Goal: Transaction & Acquisition: Purchase product/service

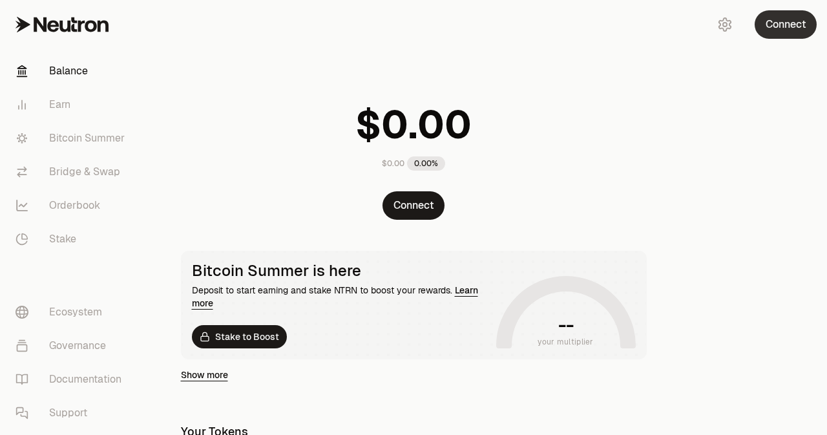
click at [786, 25] on button "Connect" at bounding box center [786, 24] width 62 height 28
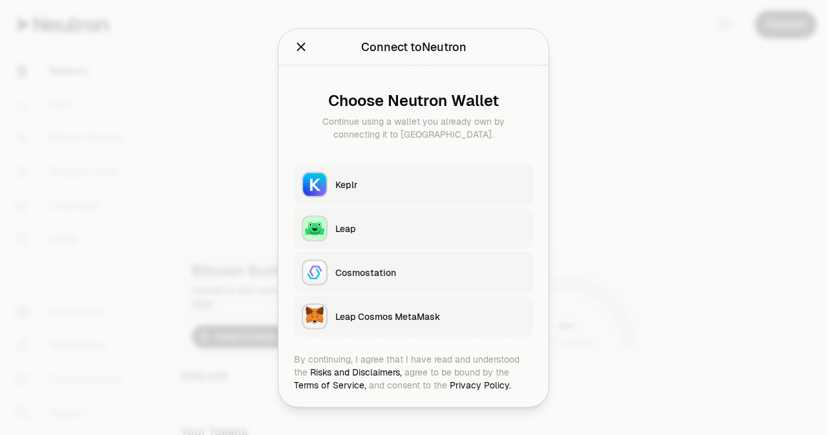
click at [366, 183] on div "Keplr" at bounding box center [430, 184] width 190 height 13
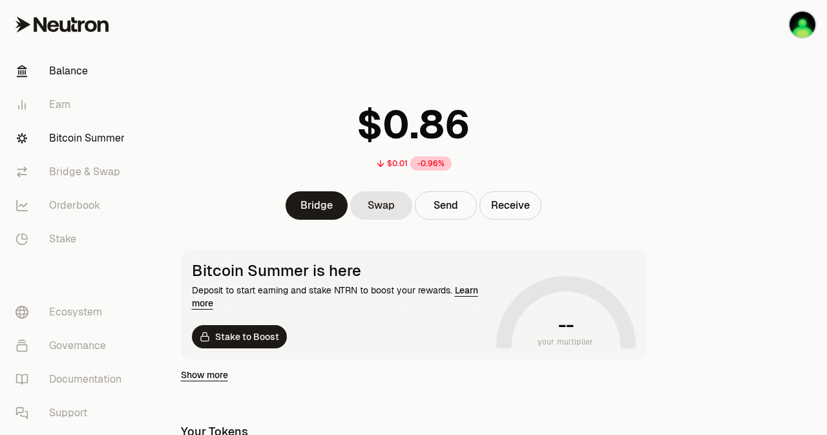
click at [105, 142] on link "Bitcoin Summer" at bounding box center [72, 139] width 134 height 34
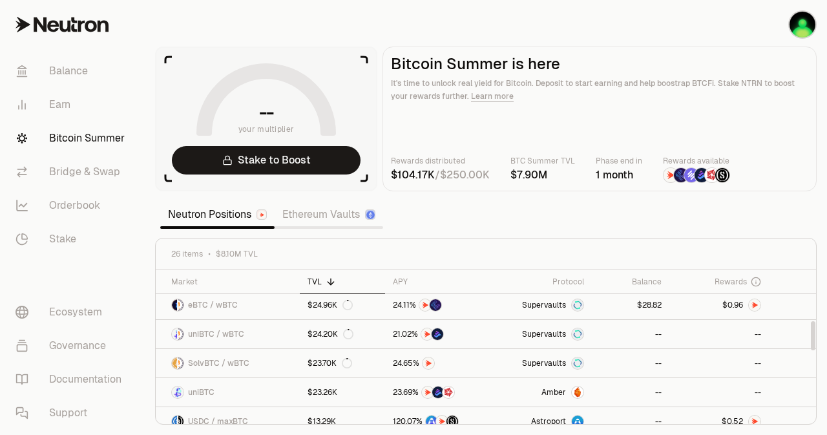
scroll to position [267, 0]
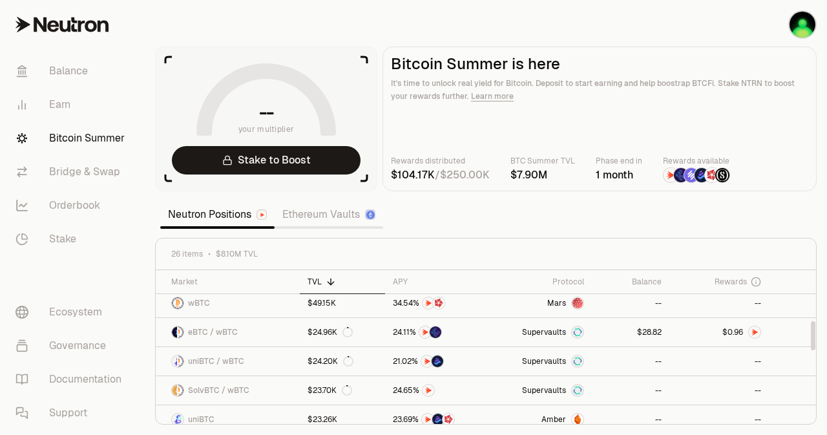
drag, startPoint x: 814, startPoint y: 282, endPoint x: 802, endPoint y: 332, distance: 51.9
click at [811, 332] on div at bounding box center [813, 335] width 5 height 29
click at [648, 333] on span "8" at bounding box center [649, 333] width 5 height 10
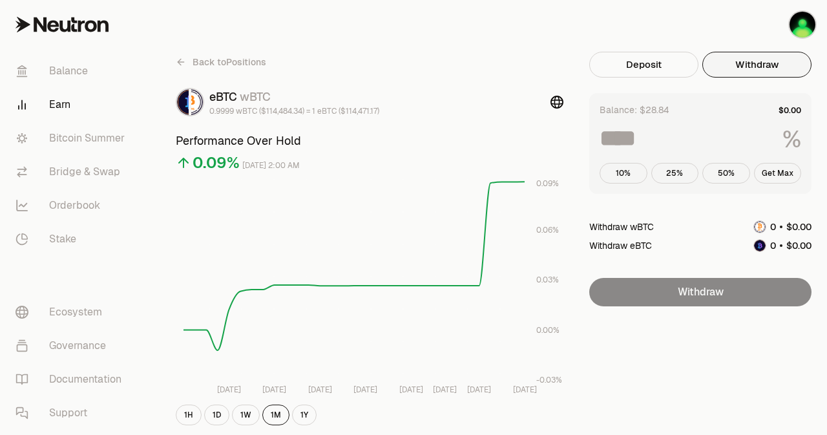
click at [771, 60] on button "Withdraw" at bounding box center [757, 65] width 109 height 26
click at [777, 171] on button "Get Max" at bounding box center [778, 173] width 48 height 21
type input "***"
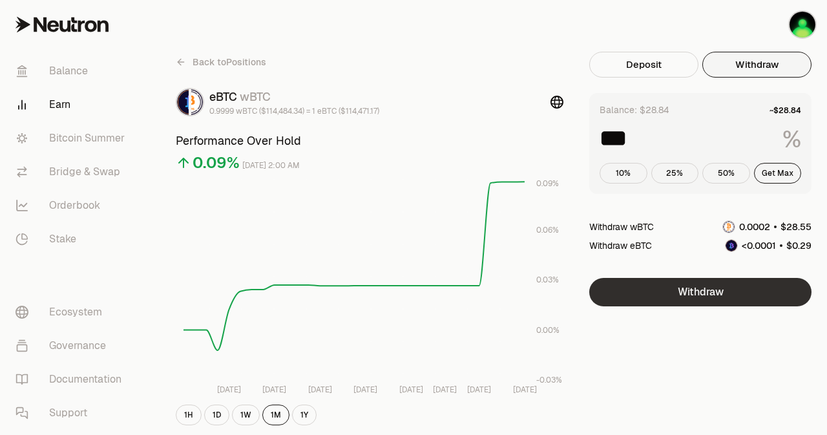
click at [708, 288] on button "Withdraw" at bounding box center [700, 292] width 222 height 28
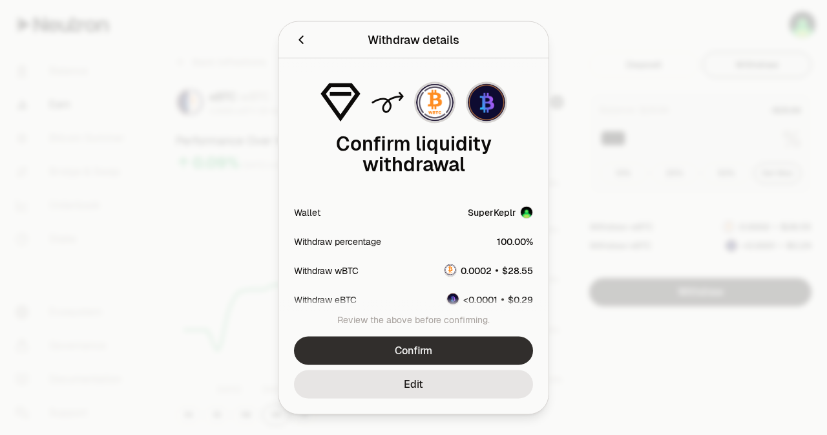
click at [409, 347] on button "Confirm" at bounding box center [413, 350] width 239 height 28
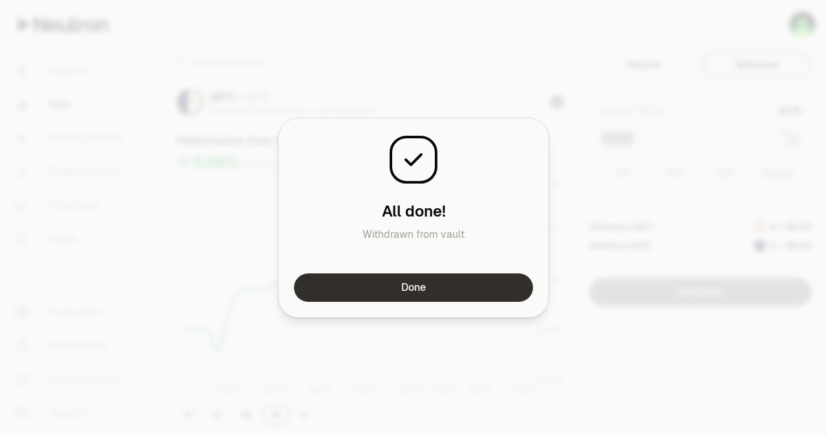
click at [423, 287] on button "Done" at bounding box center [413, 287] width 239 height 28
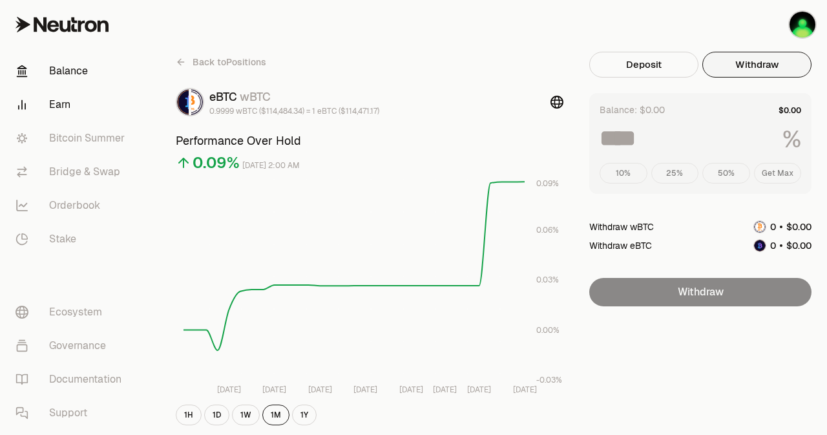
click at [67, 71] on link "Balance" at bounding box center [72, 71] width 134 height 34
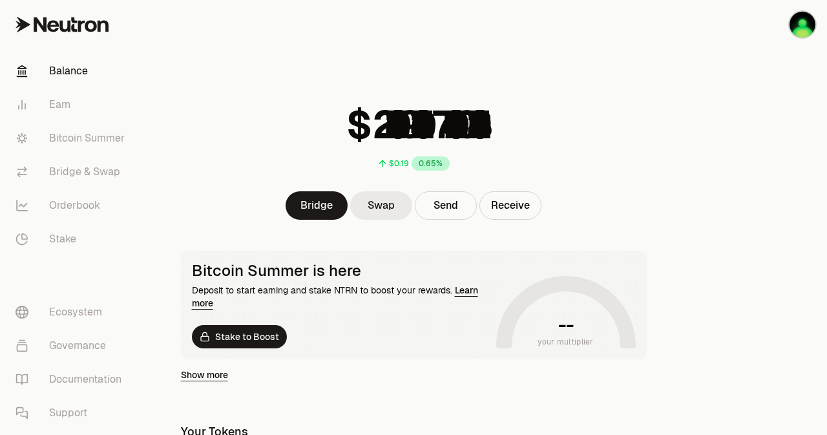
click at [386, 203] on link "Swap" at bounding box center [381, 205] width 62 height 28
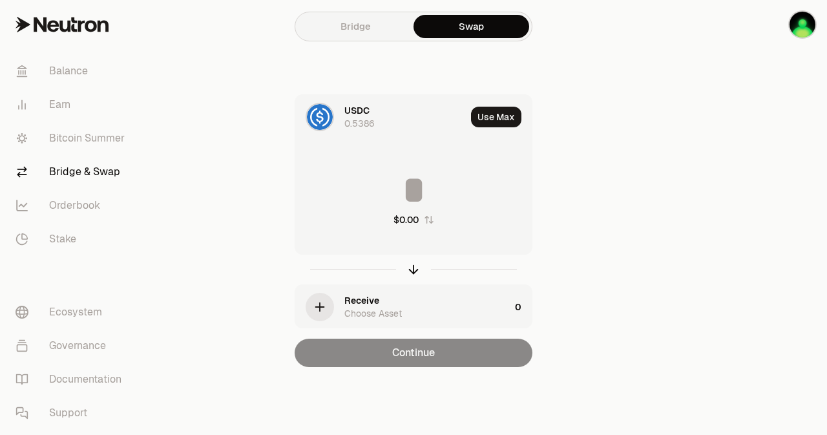
click at [321, 301] on icon "button" at bounding box center [320, 307] width 14 height 14
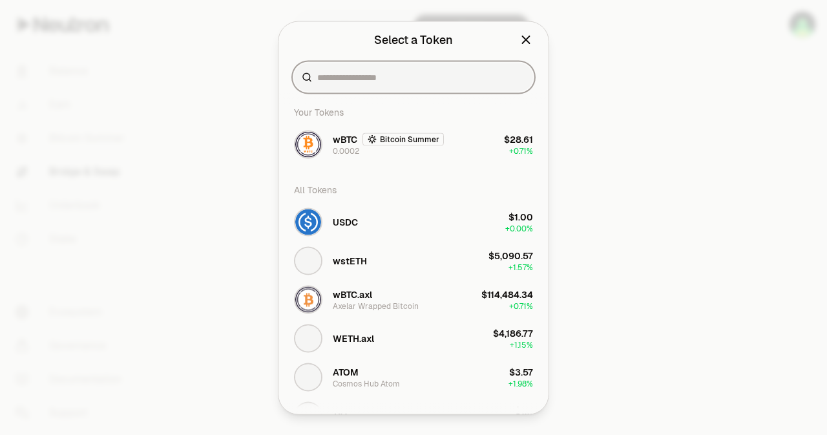
click at [346, 79] on input at bounding box center [421, 76] width 208 height 13
click at [333, 225] on span "USDC" at bounding box center [345, 221] width 25 height 13
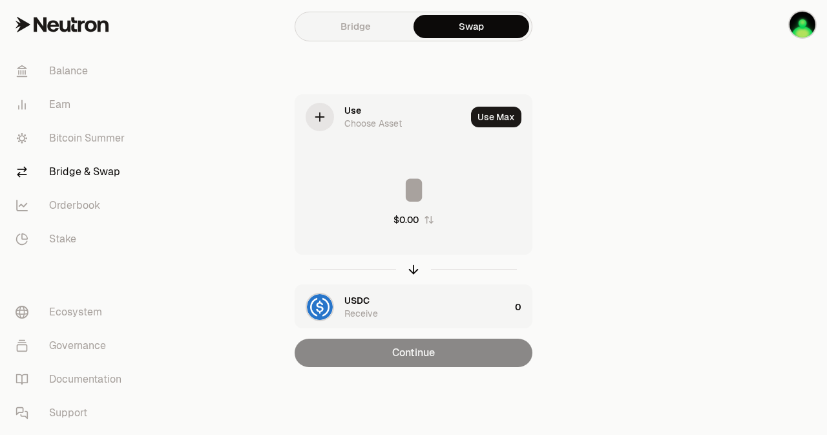
click at [324, 114] on icon at bounding box center [320, 117] width 14 height 14
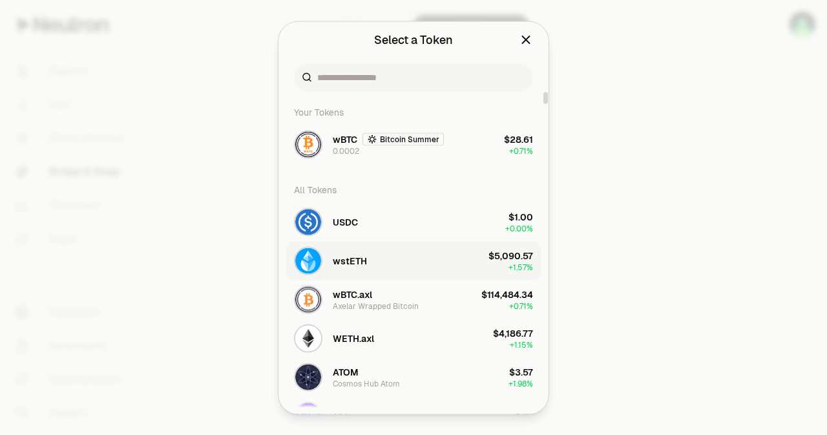
click at [348, 255] on span "wstETH" at bounding box center [350, 260] width 34 height 13
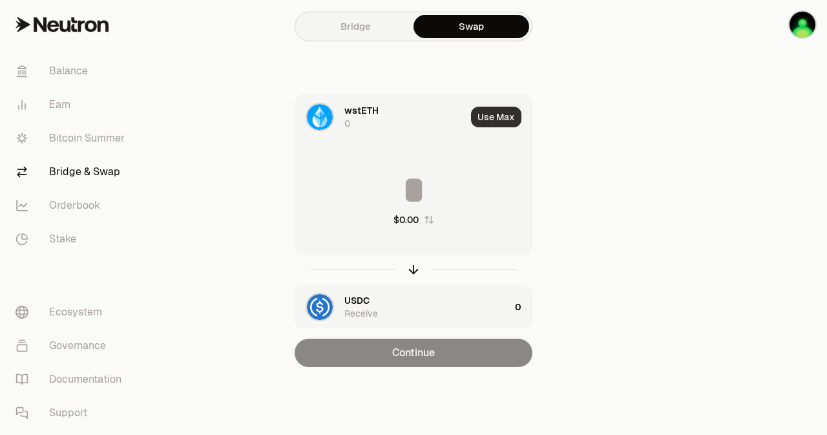
click at [502, 114] on button "Use Max" at bounding box center [496, 117] width 50 height 21
click at [319, 118] on img at bounding box center [320, 117] width 26 height 26
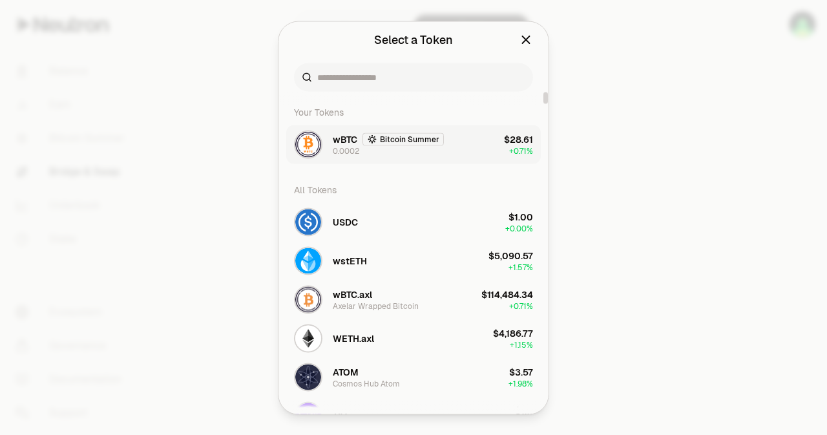
click at [341, 144] on span "wBTC" at bounding box center [345, 138] width 25 height 13
type input "**********"
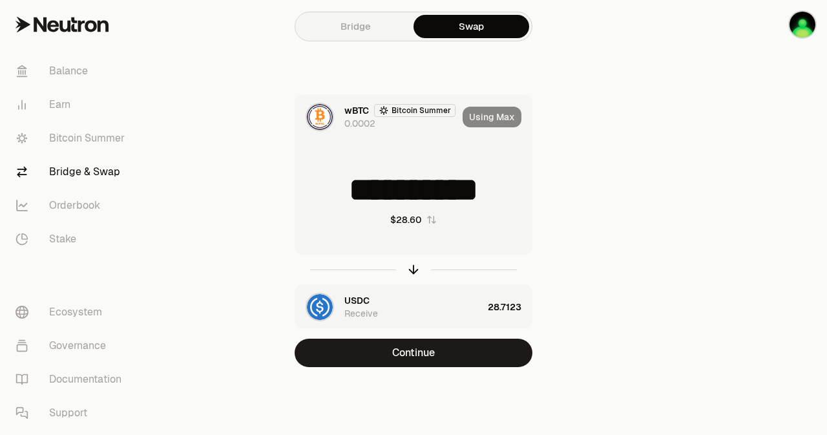
click at [490, 119] on div "Using Max" at bounding box center [497, 117] width 69 height 44
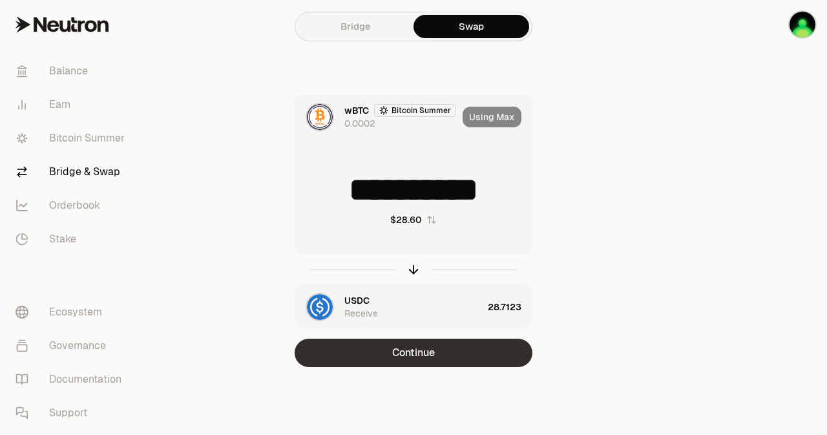
click at [420, 352] on button "Continue" at bounding box center [414, 353] width 238 height 28
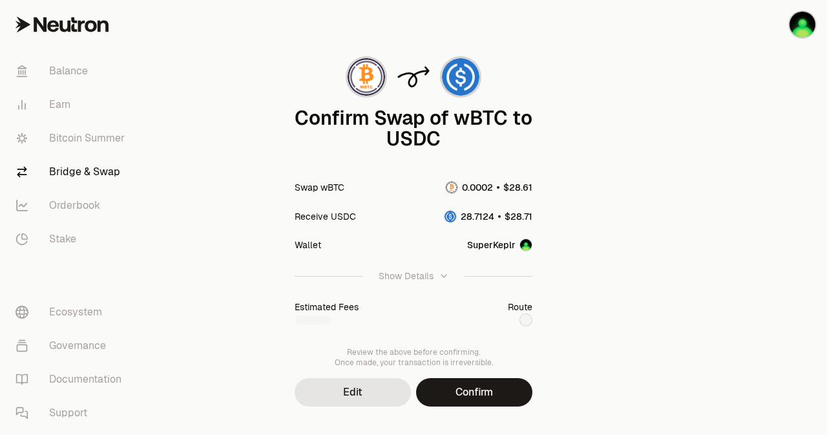
scroll to position [70, 0]
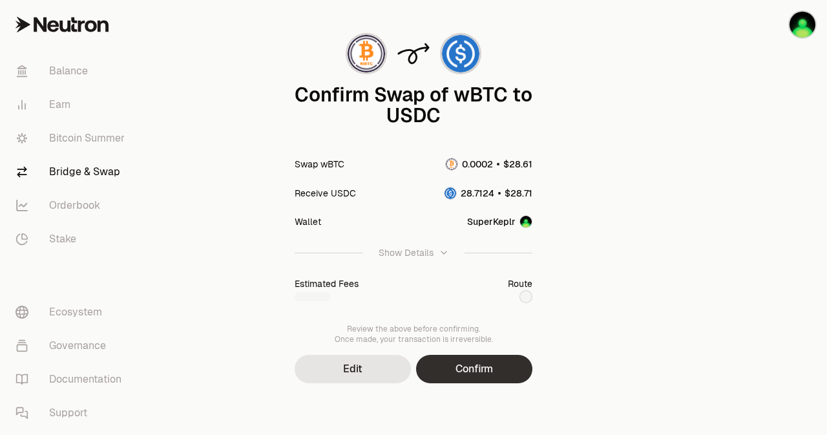
click at [482, 368] on button "Confirm" at bounding box center [474, 369] width 116 height 28
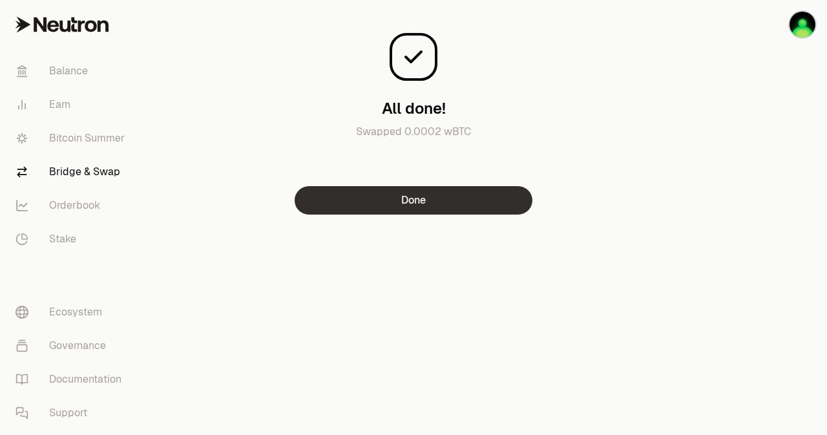
click at [433, 201] on button "Done" at bounding box center [414, 200] width 238 height 28
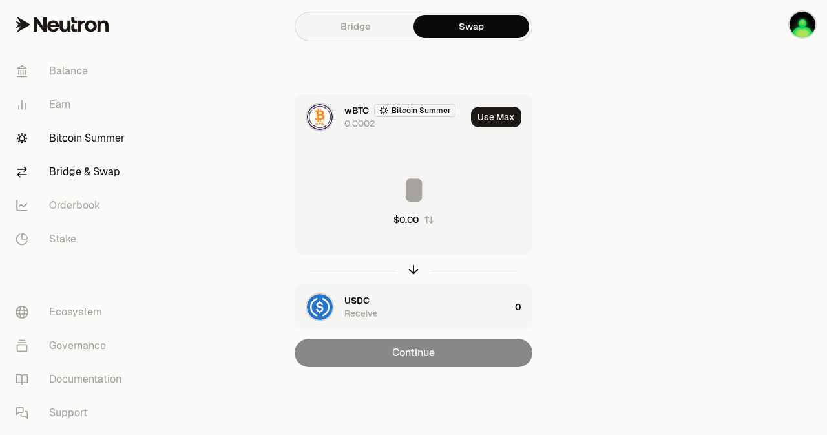
click at [85, 136] on link "Bitcoin Summer" at bounding box center [72, 139] width 134 height 34
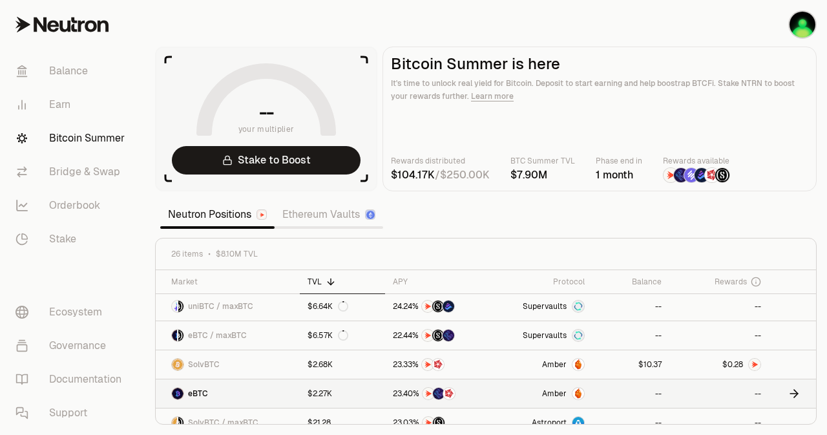
scroll to position [465, 0]
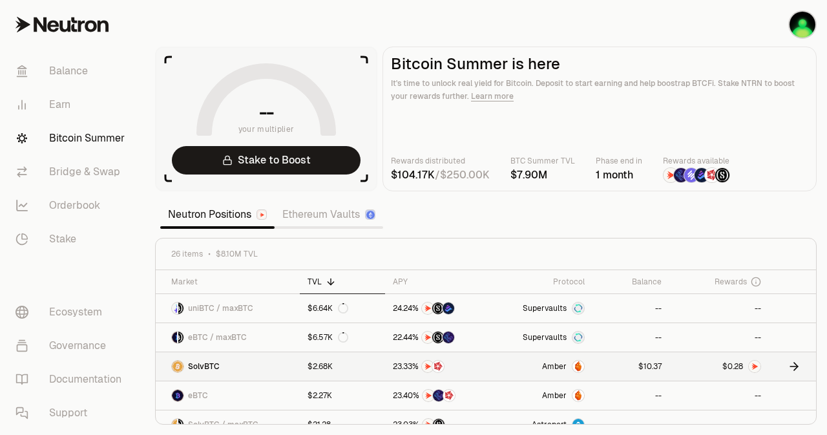
click at [684, 368] on link at bounding box center [720, 366] width 100 height 28
click at [62, 69] on link "Balance" at bounding box center [72, 71] width 134 height 34
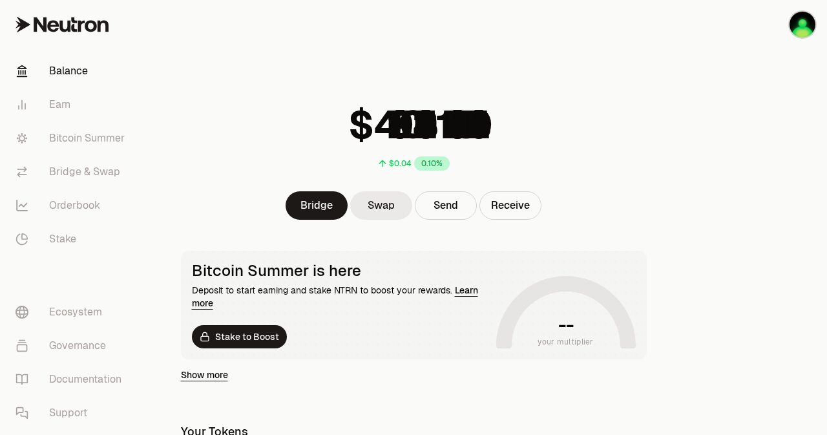
click at [385, 203] on link "Swap" at bounding box center [381, 205] width 62 height 28
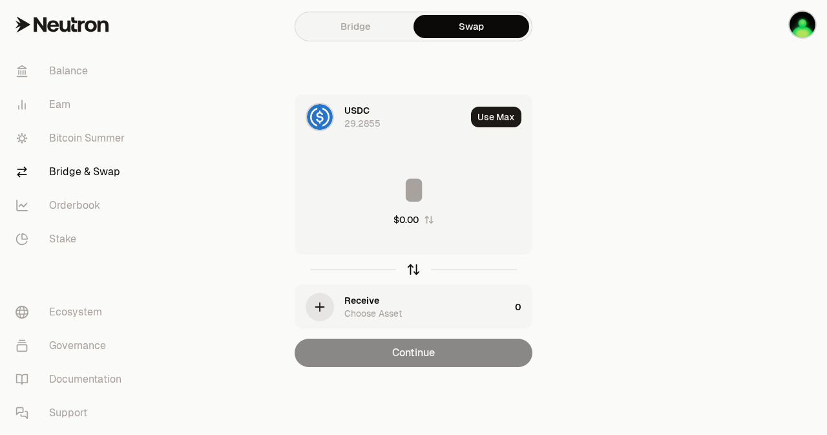
click at [414, 269] on icon "button" at bounding box center [414, 269] width 14 height 14
click at [324, 121] on icon at bounding box center [320, 117] width 14 height 14
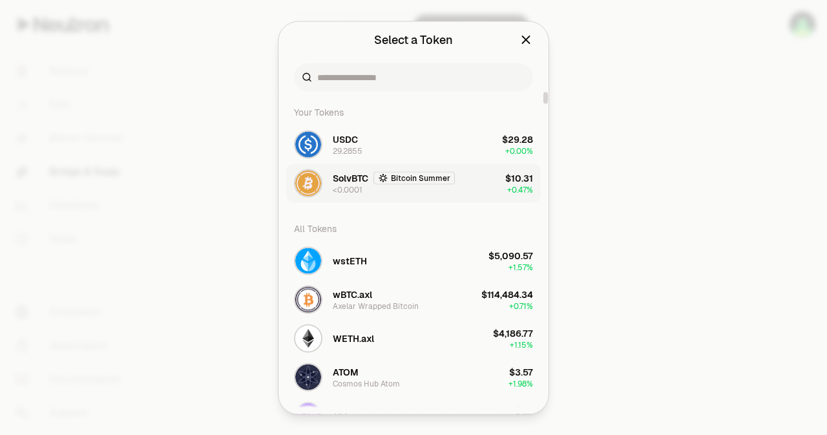
click at [349, 177] on span "SolvBTC" at bounding box center [351, 177] width 36 height 13
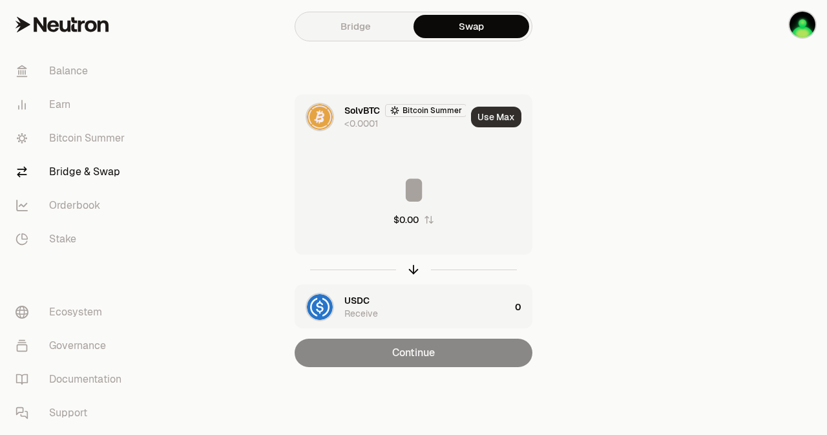
click at [510, 116] on button "Use Max" at bounding box center [496, 117] width 50 height 21
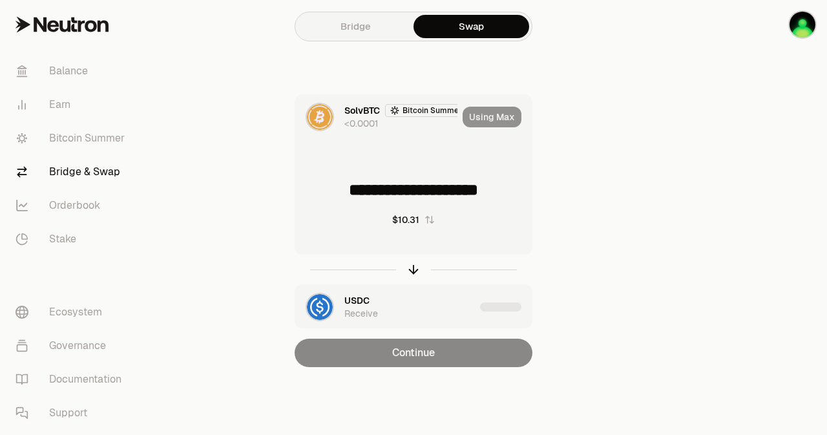
type input "**********"
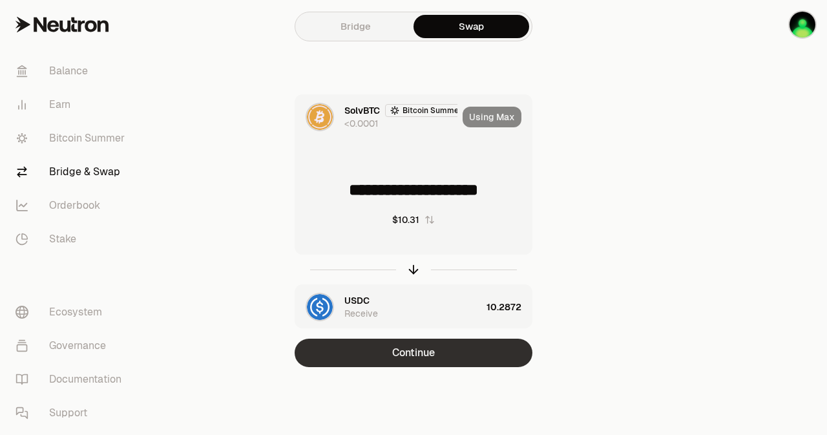
click at [413, 355] on button "Continue" at bounding box center [414, 353] width 238 height 28
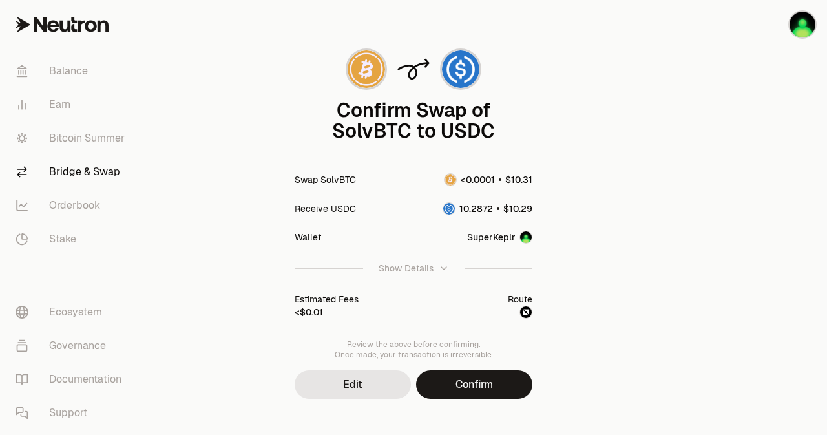
scroll to position [70, 0]
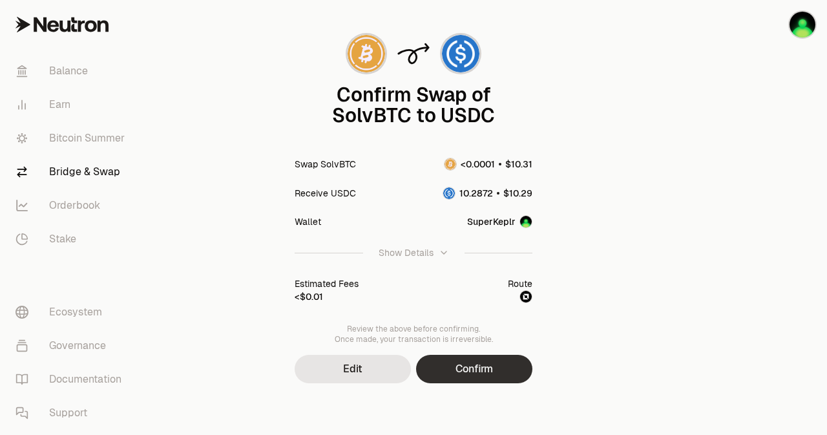
click at [477, 369] on button "Confirm" at bounding box center [474, 369] width 116 height 28
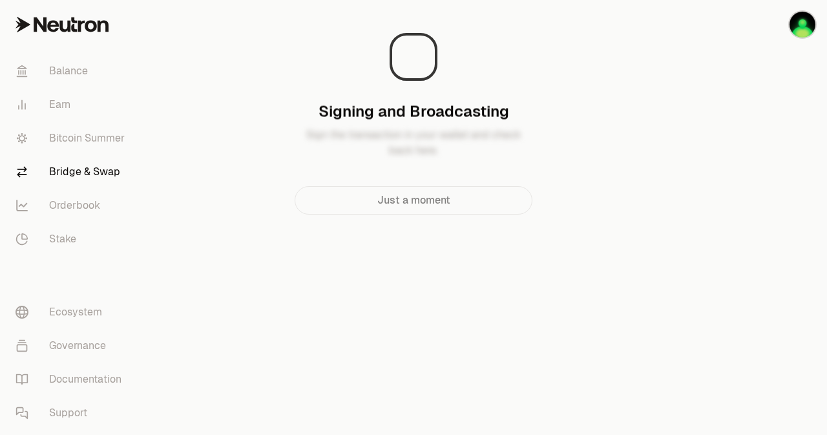
scroll to position [0, 0]
